Goal: Check status

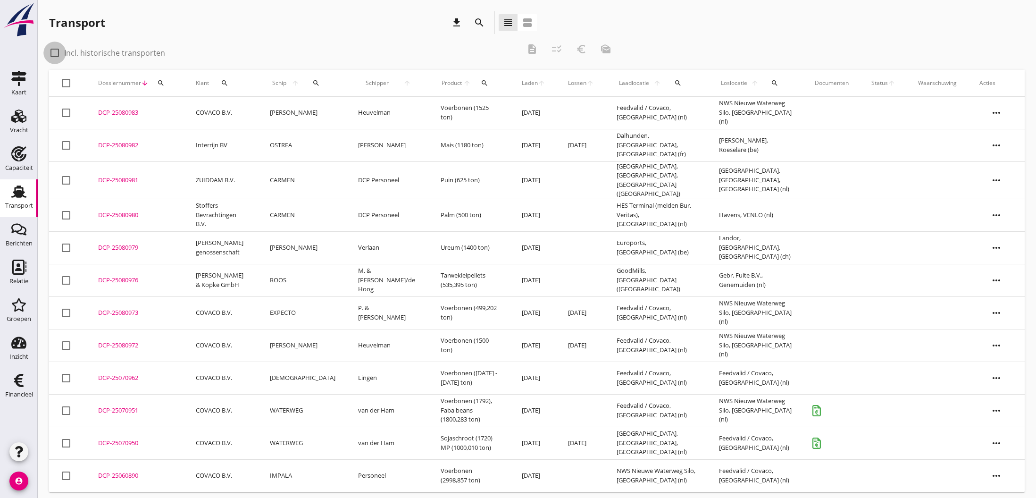
click at [54, 53] on div at bounding box center [55, 53] width 16 height 16
checkbox input "true"
click at [480, 22] on icon "search" at bounding box center [479, 22] width 11 height 11
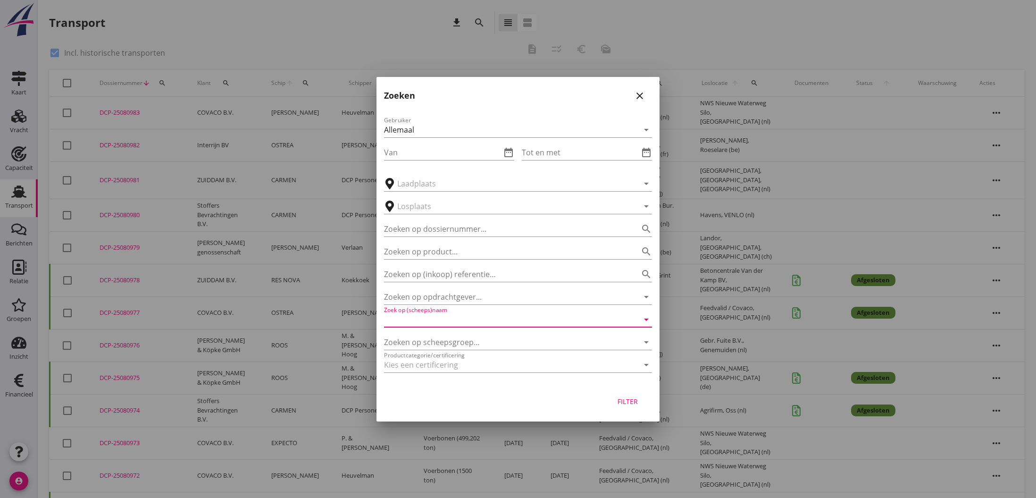
click at [451, 320] on input "Zoek op (scheeps)naam" at bounding box center [505, 319] width 242 height 15
type input "ROOS"
click at [627, 401] on div "Filter" at bounding box center [627, 401] width 26 height 10
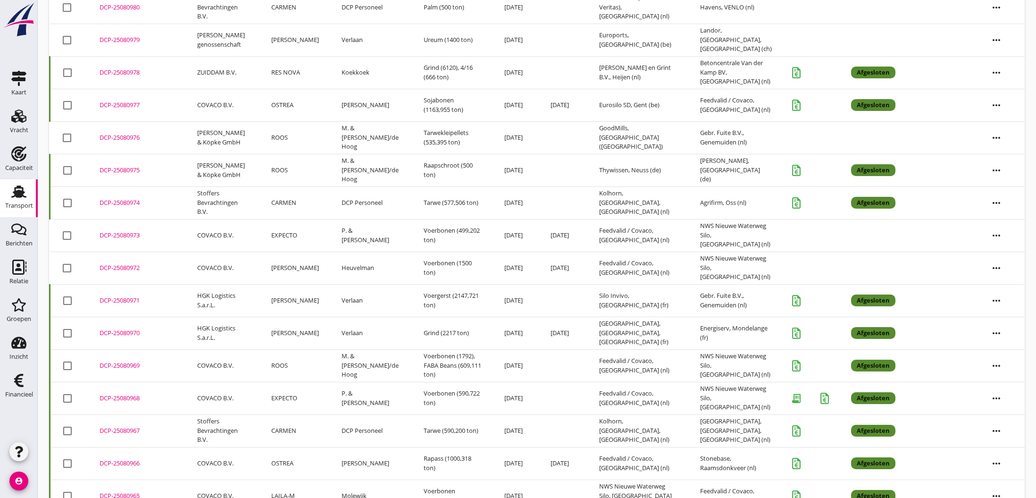
scroll to position [212, 0]
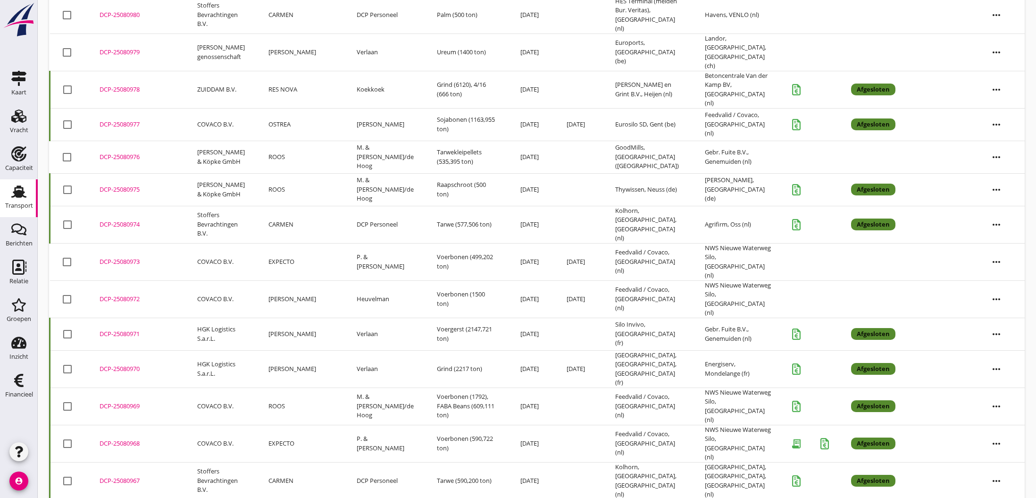
click at [118, 402] on div "DCP-25080969" at bounding box center [137, 406] width 75 height 9
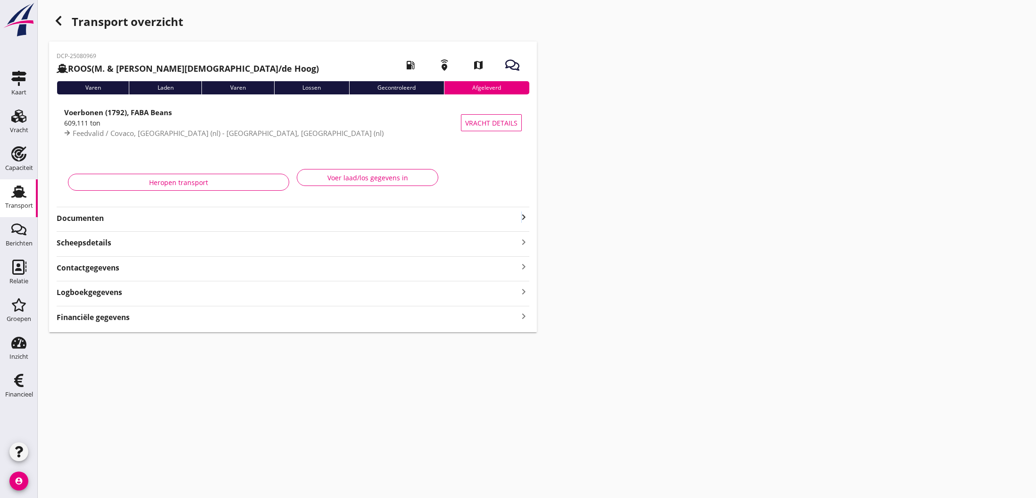
click at [521, 217] on icon "keyboard_arrow_right" at bounding box center [523, 216] width 11 height 11
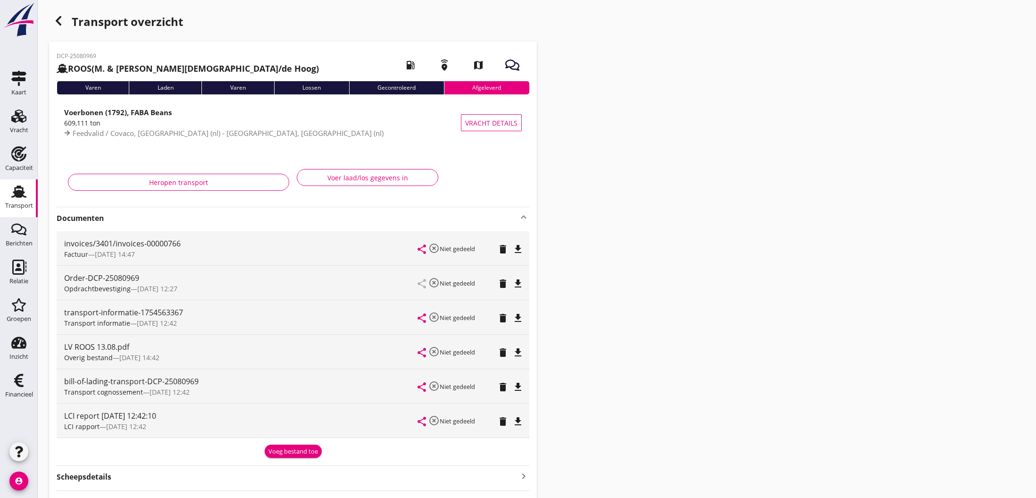
click at [520, 354] on icon "file_download" at bounding box center [518, 352] width 11 height 11
click at [519, 354] on icon "open_in_browser" at bounding box center [518, 352] width 11 height 11
